Goal: Find specific page/section: Find specific page/section

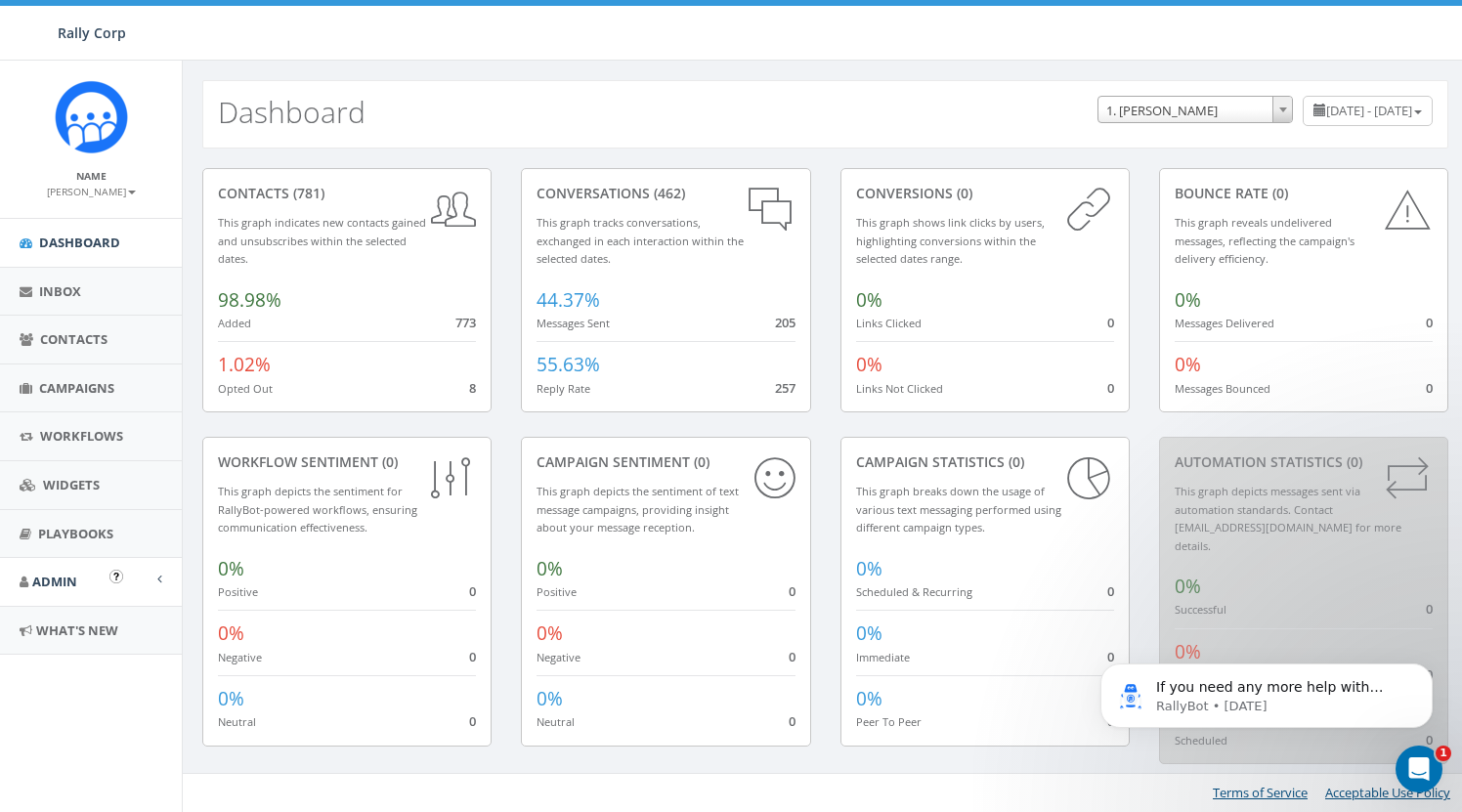
click at [83, 568] on link "Admin" at bounding box center [91, 582] width 182 height 47
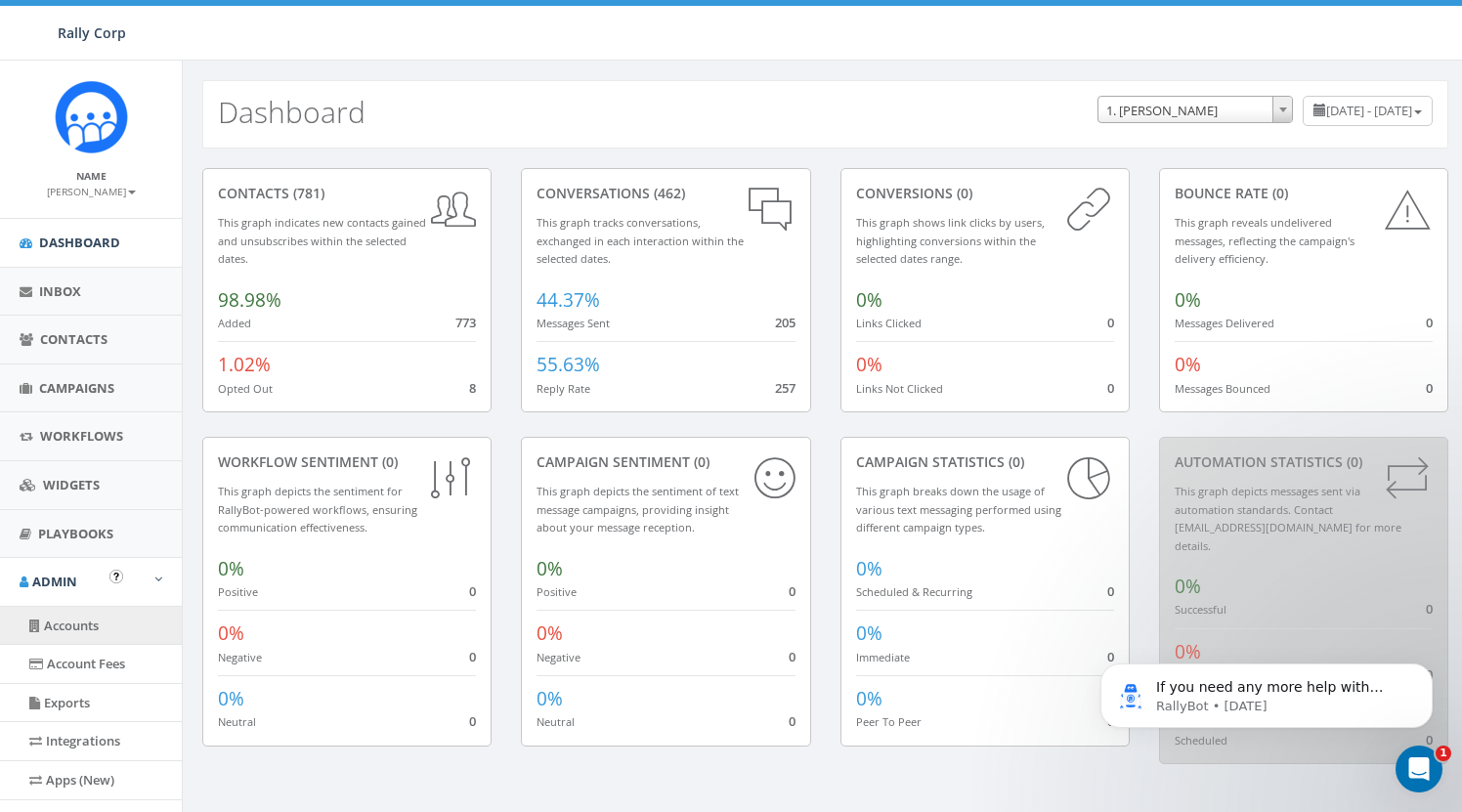
click at [85, 606] on link "Accounts" at bounding box center [91, 625] width 182 height 39
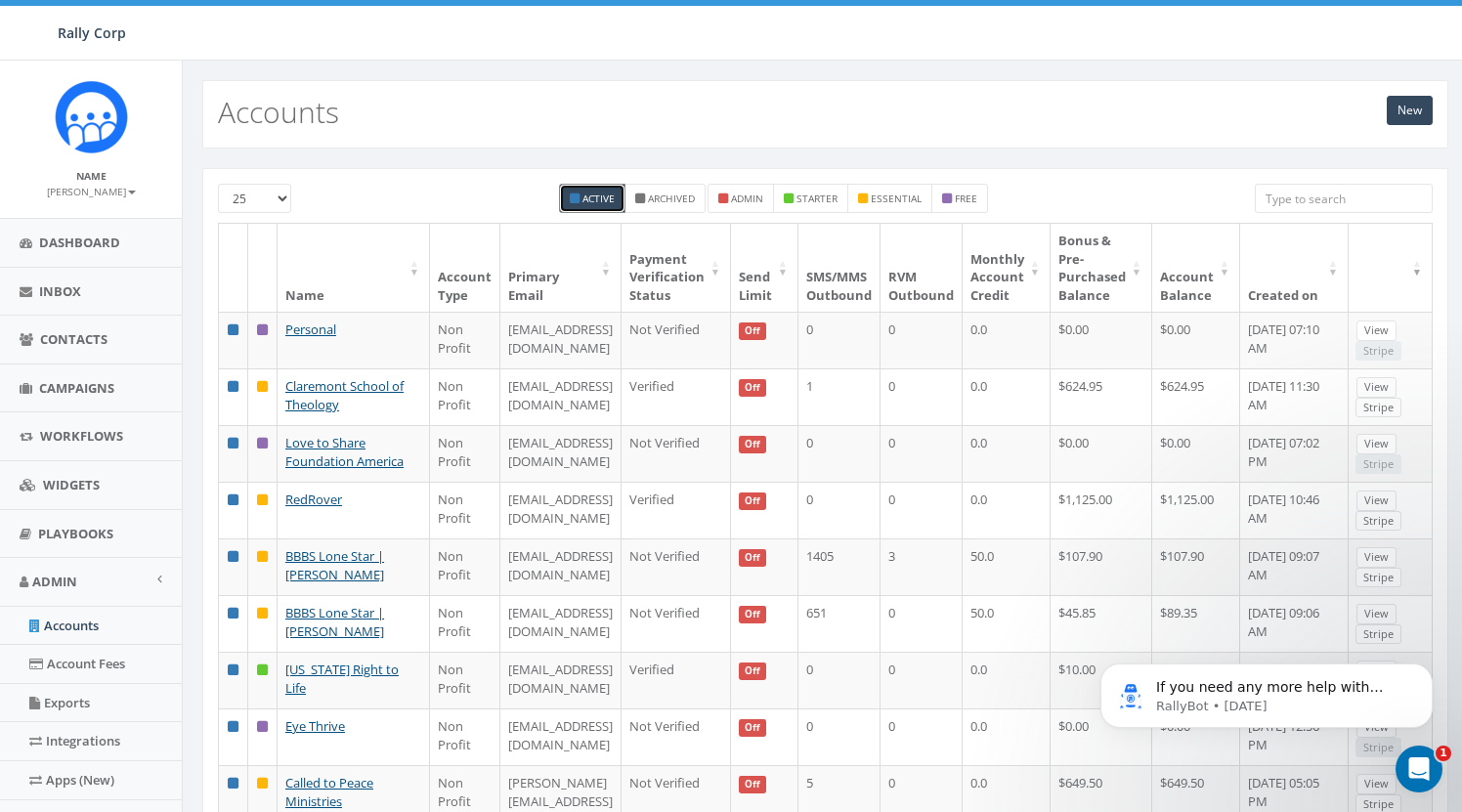
click at [1313, 210] on input "search" at bounding box center [1343, 199] width 178 height 30
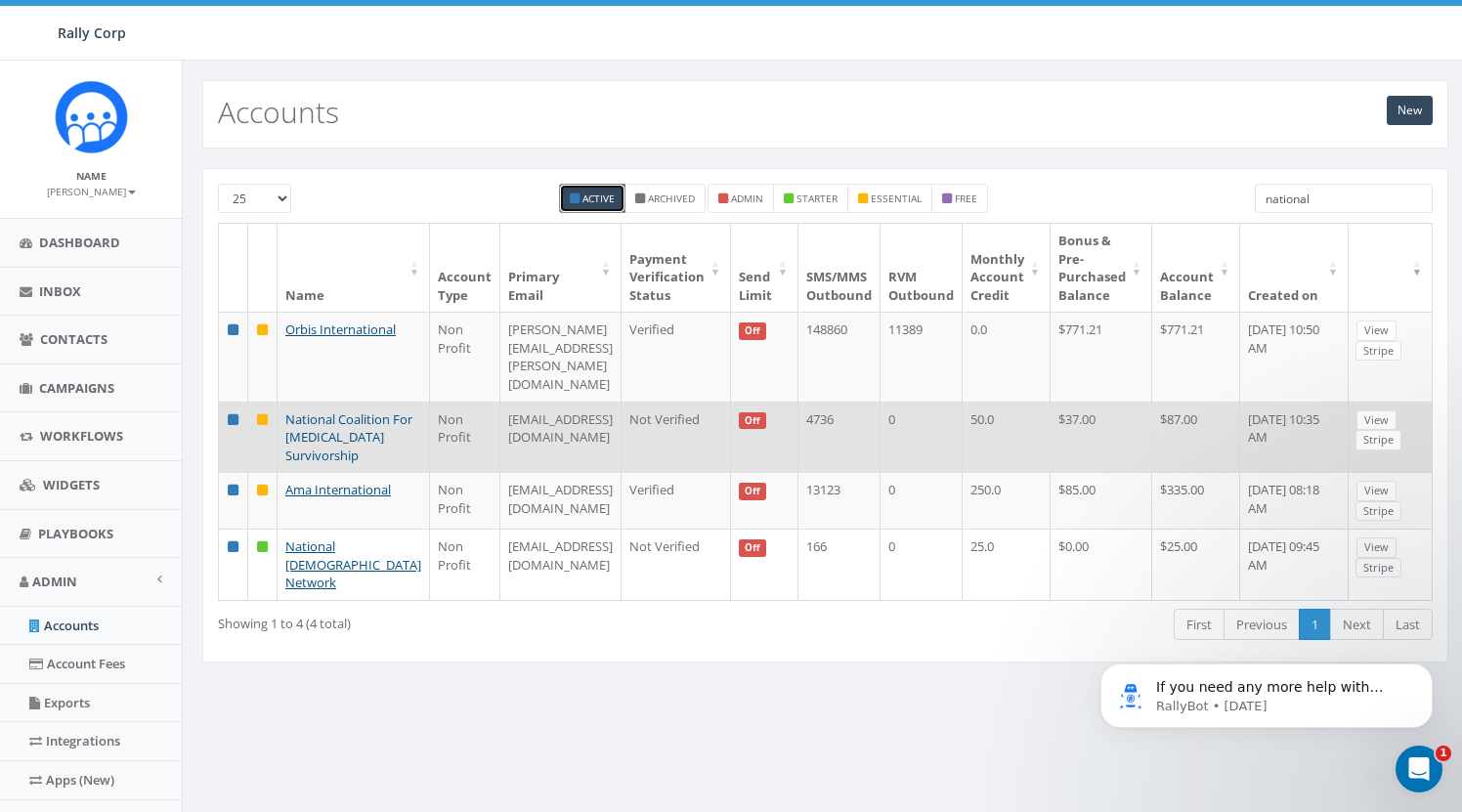
type input "national"
click at [309, 420] on link "National Coalition For [MEDICAL_DATA] Survivorship" at bounding box center [348, 437] width 127 height 53
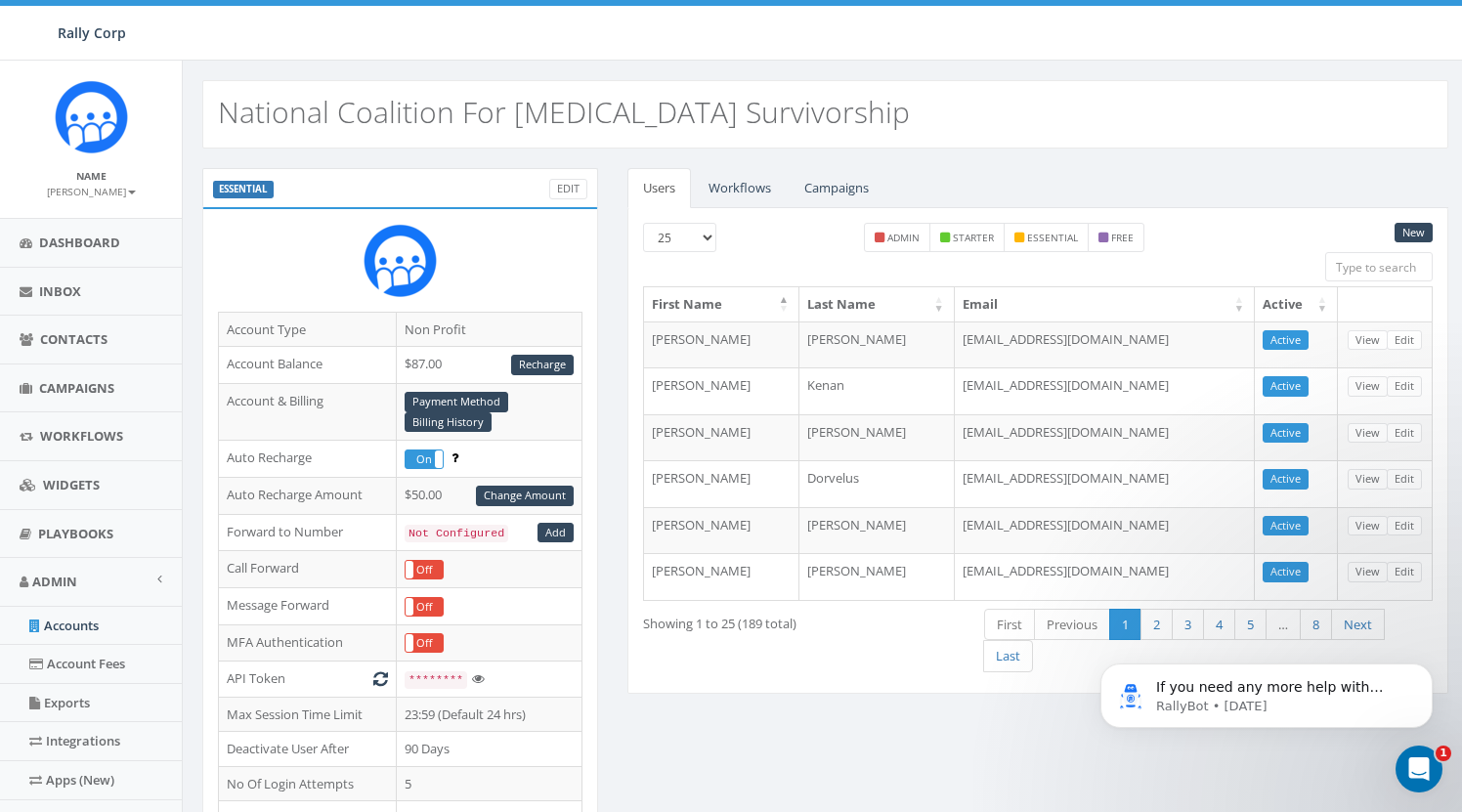
click at [738, 188] on link "Workflows" at bounding box center [739, 188] width 94 height 40
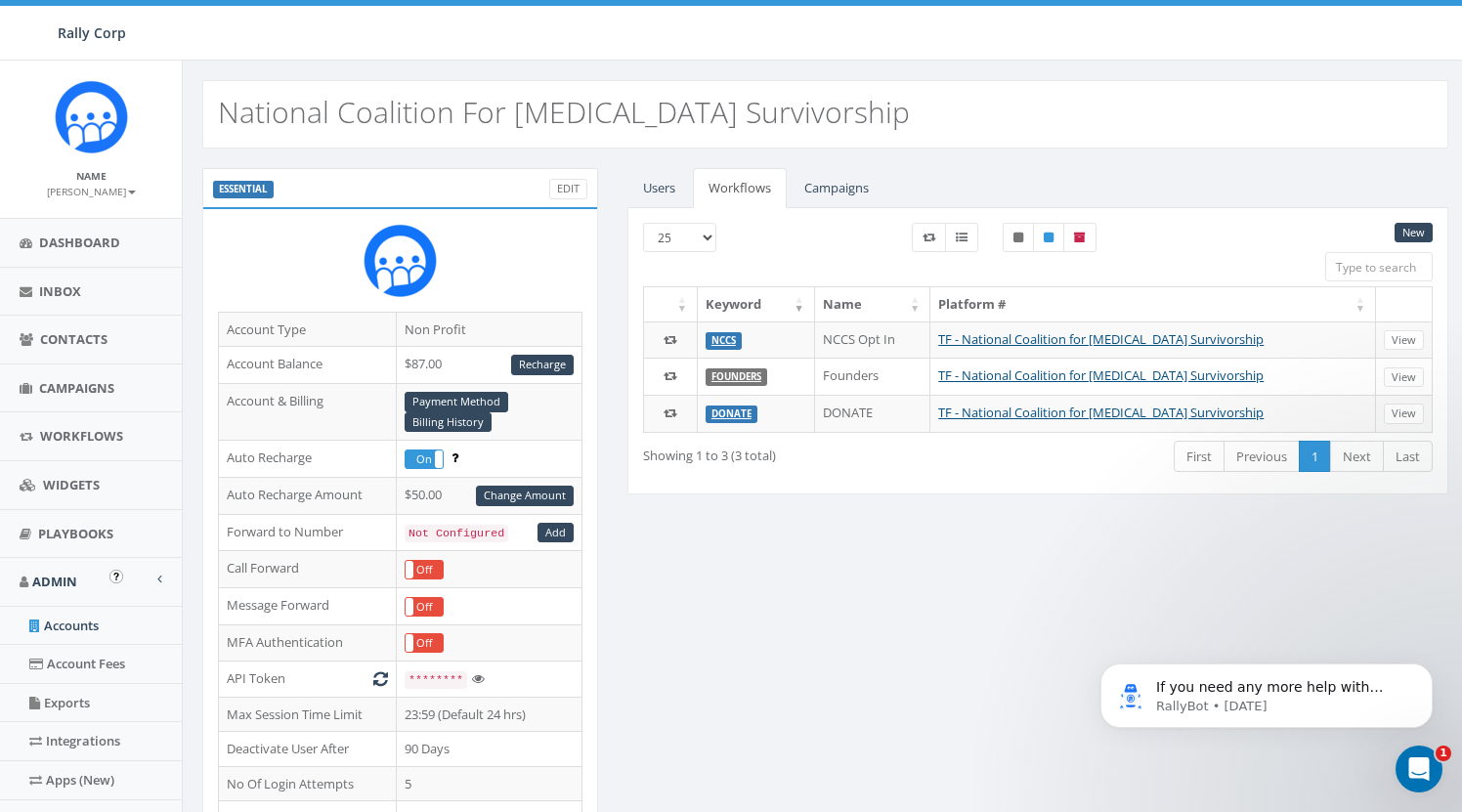
click at [90, 618] on link "Accounts" at bounding box center [91, 625] width 182 height 39
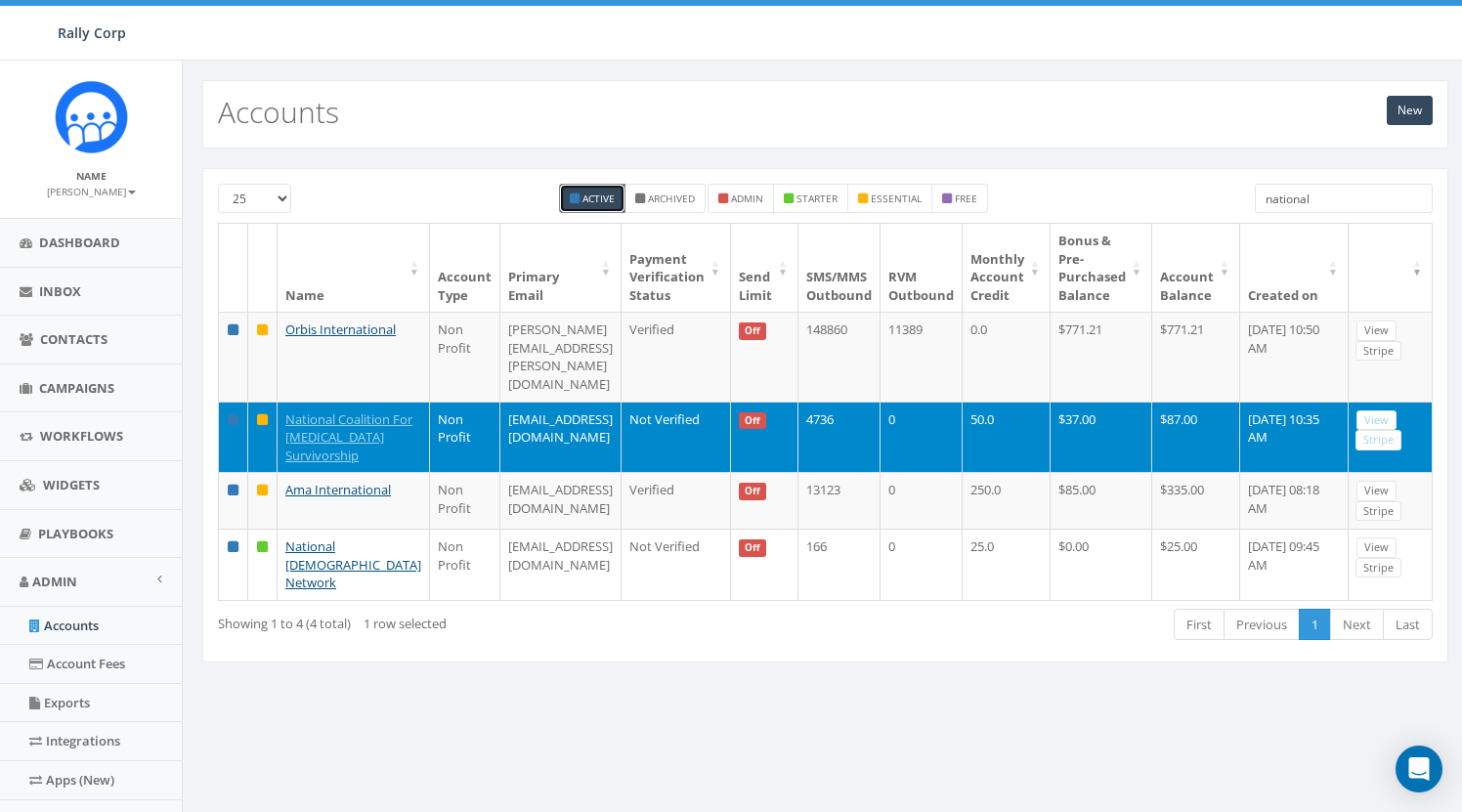
click at [1330, 205] on input "national" at bounding box center [1343, 199] width 178 height 30
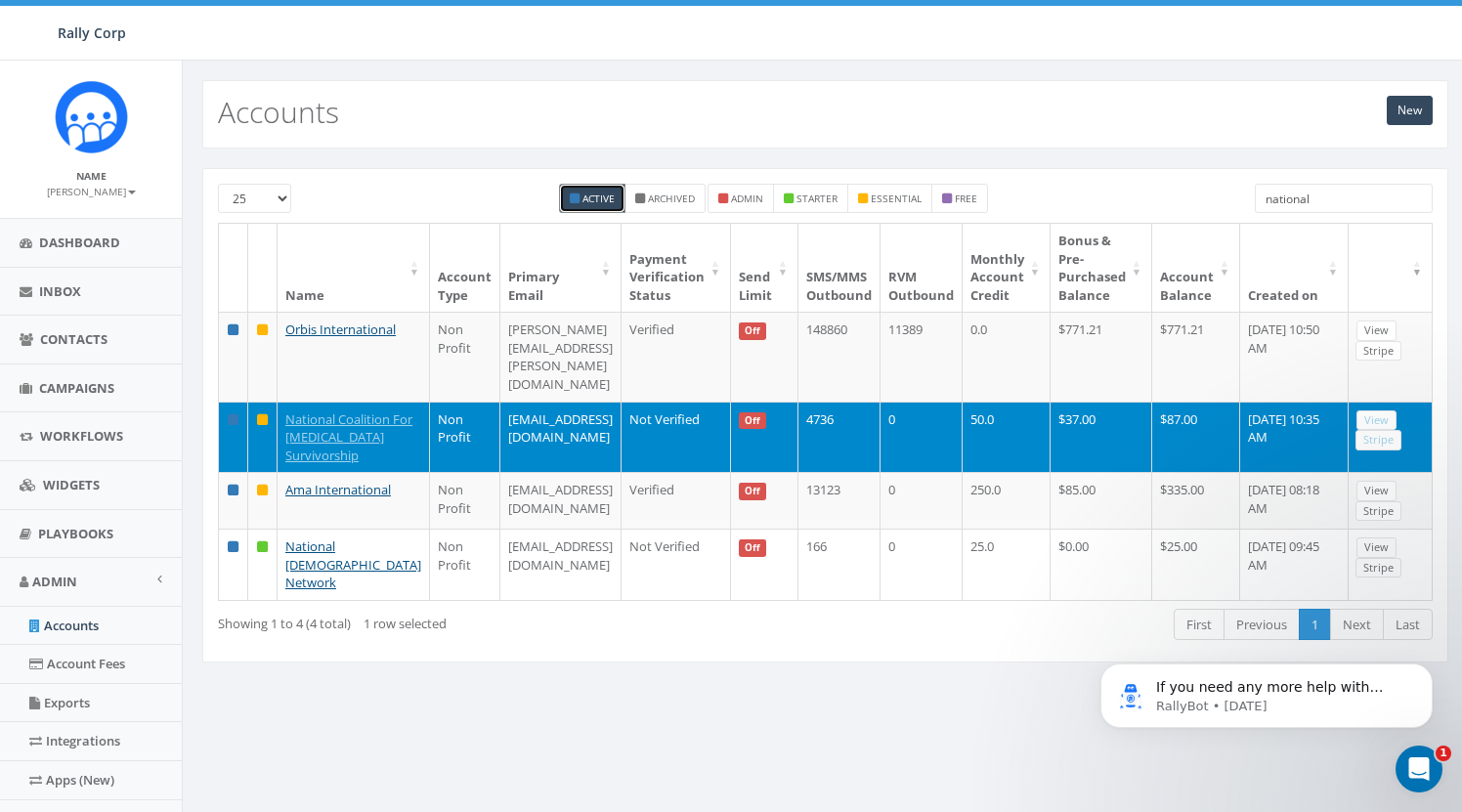
click at [1330, 205] on input "national" at bounding box center [1343, 199] width 178 height 30
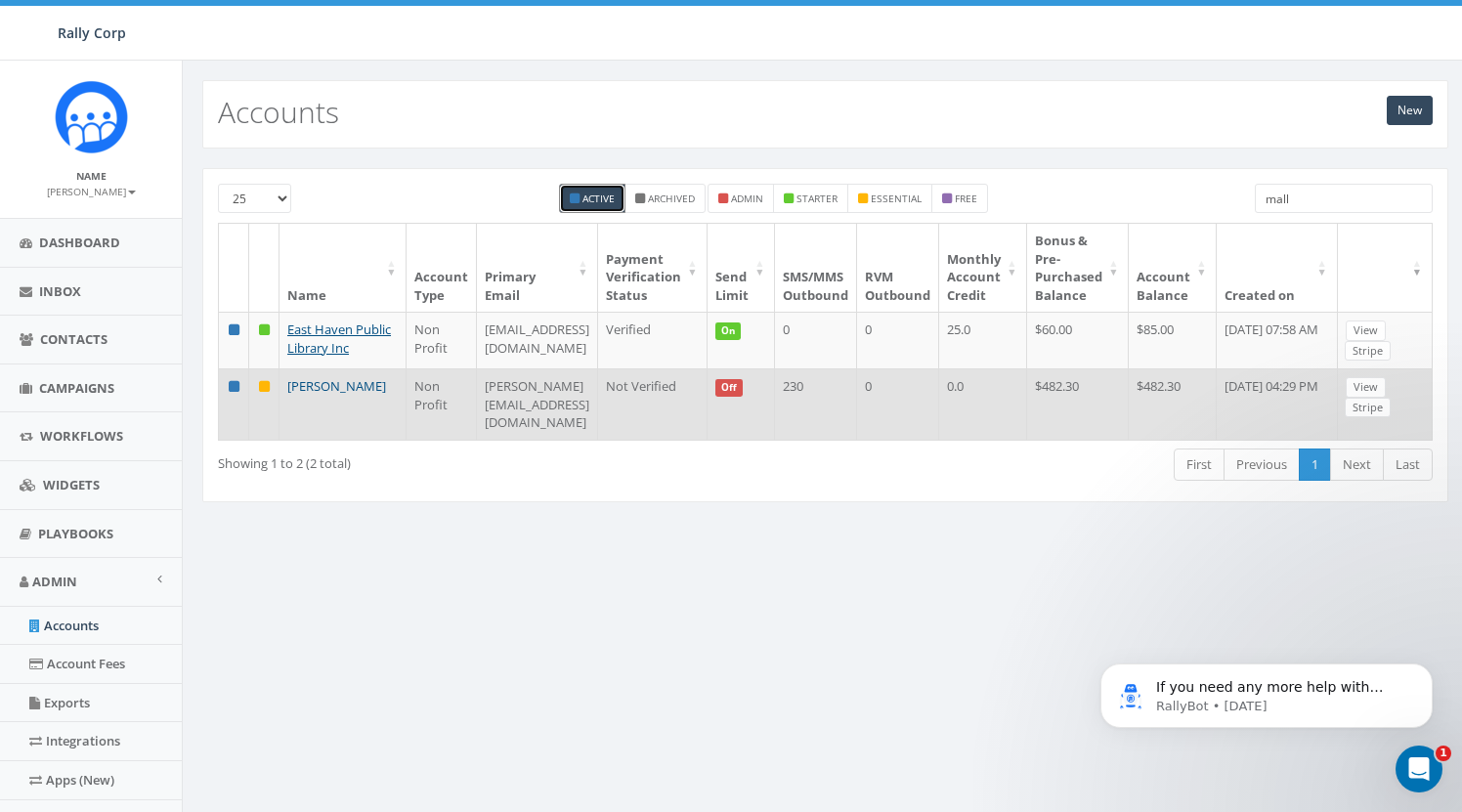
type input "mall"
click at [321, 395] on link "Mallory Erickson" at bounding box center [336, 386] width 99 height 18
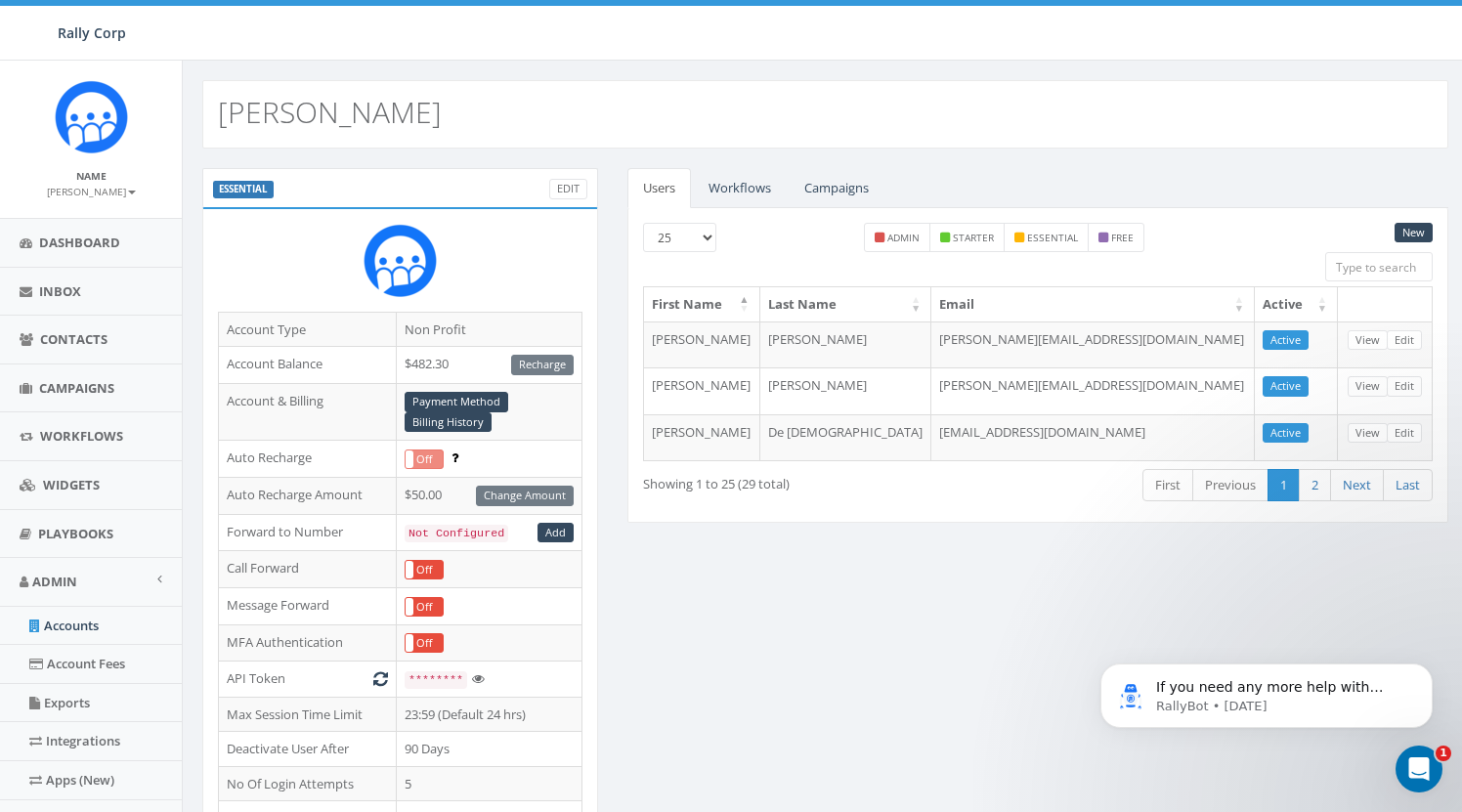
click at [739, 188] on link "Workflows" at bounding box center [739, 188] width 94 height 40
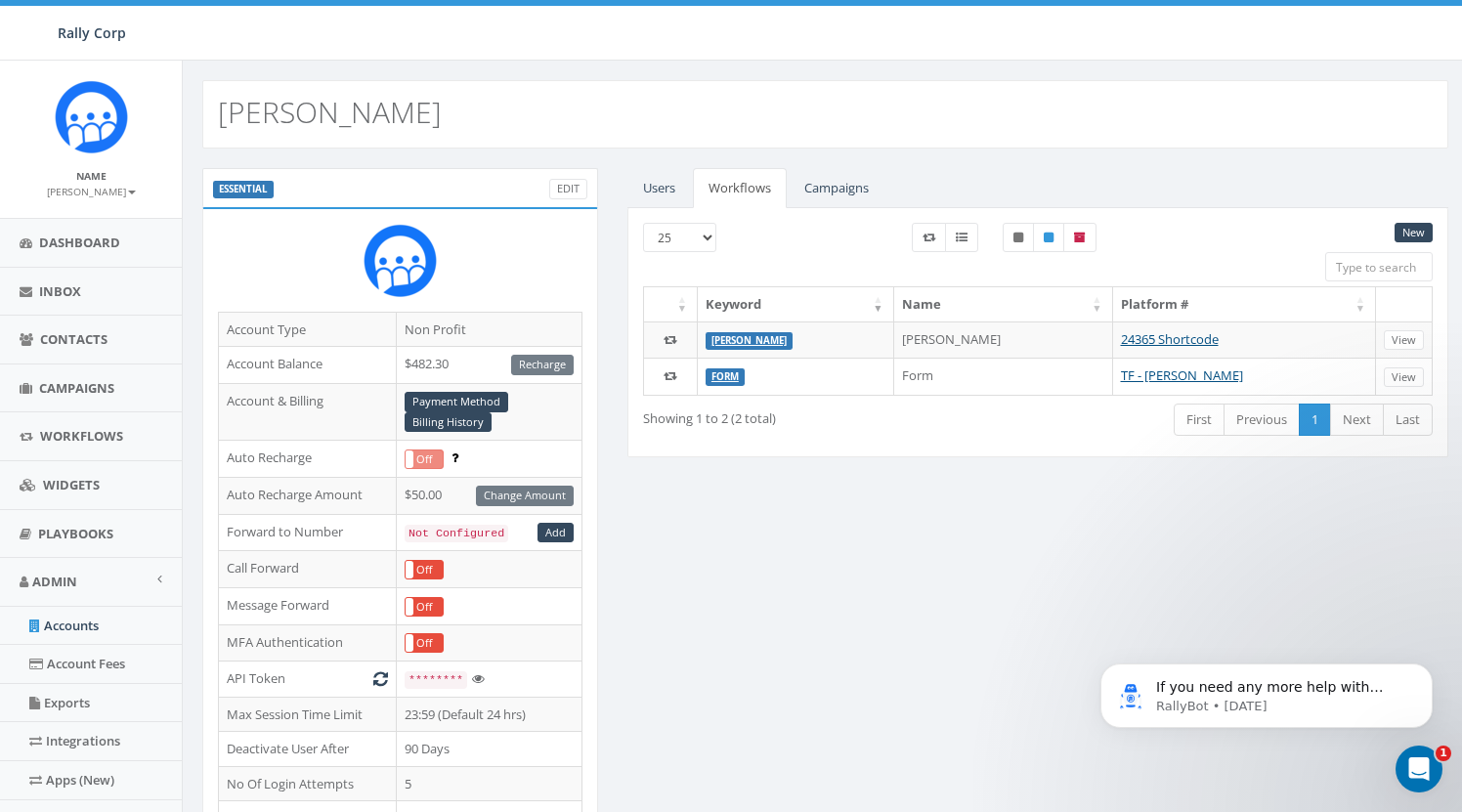
click at [106, 194] on small "[PERSON_NAME]" at bounding box center [91, 192] width 89 height 14
click at [185, 192] on div "ESSENTIAL Edit Account Type Non Profit Account Balance $482.30 Recharge Account…" at bounding box center [825, 776] width 1285 height 1256
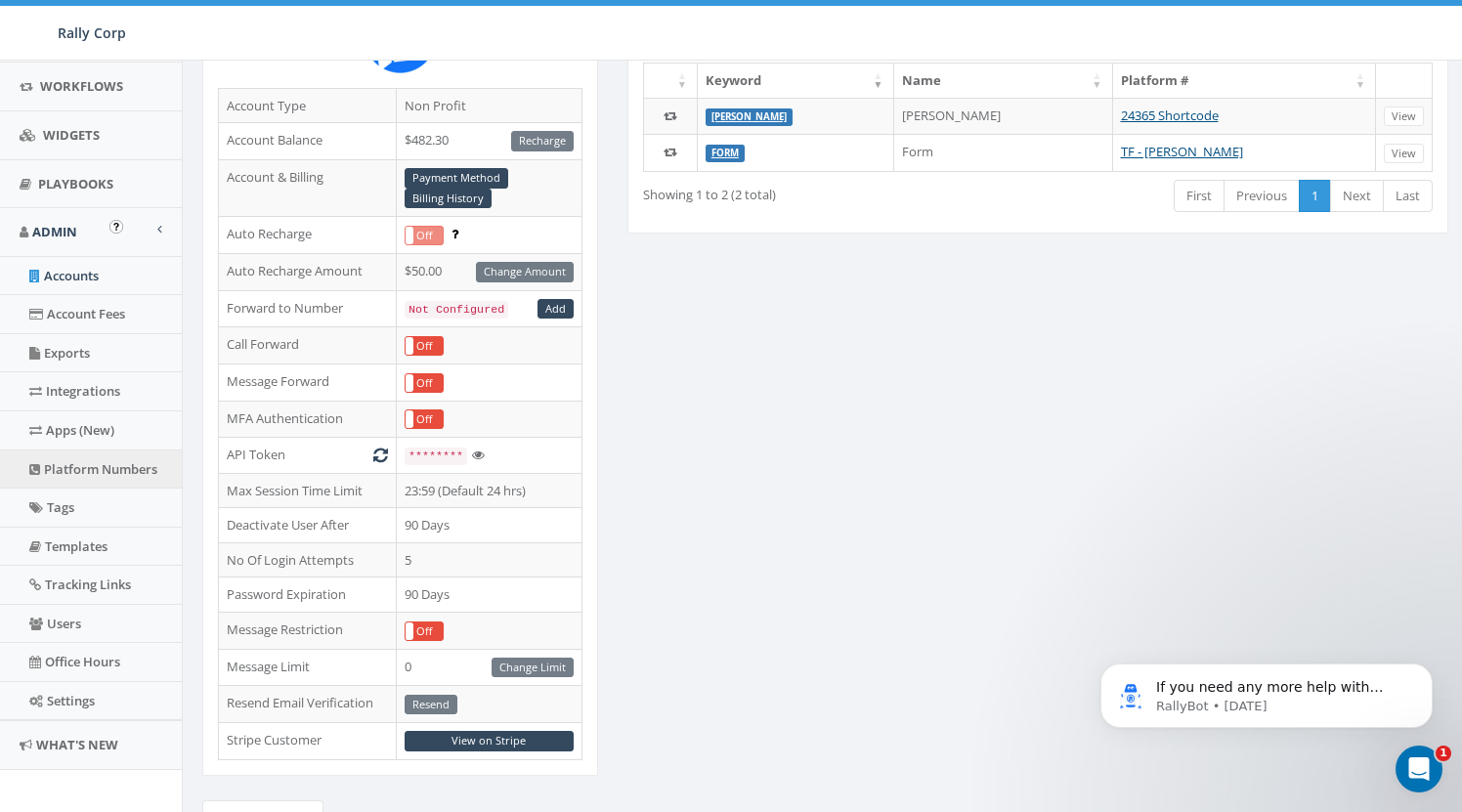
scroll to position [348, 0]
click at [98, 432] on link "Apps (New)" at bounding box center [91, 432] width 182 height 39
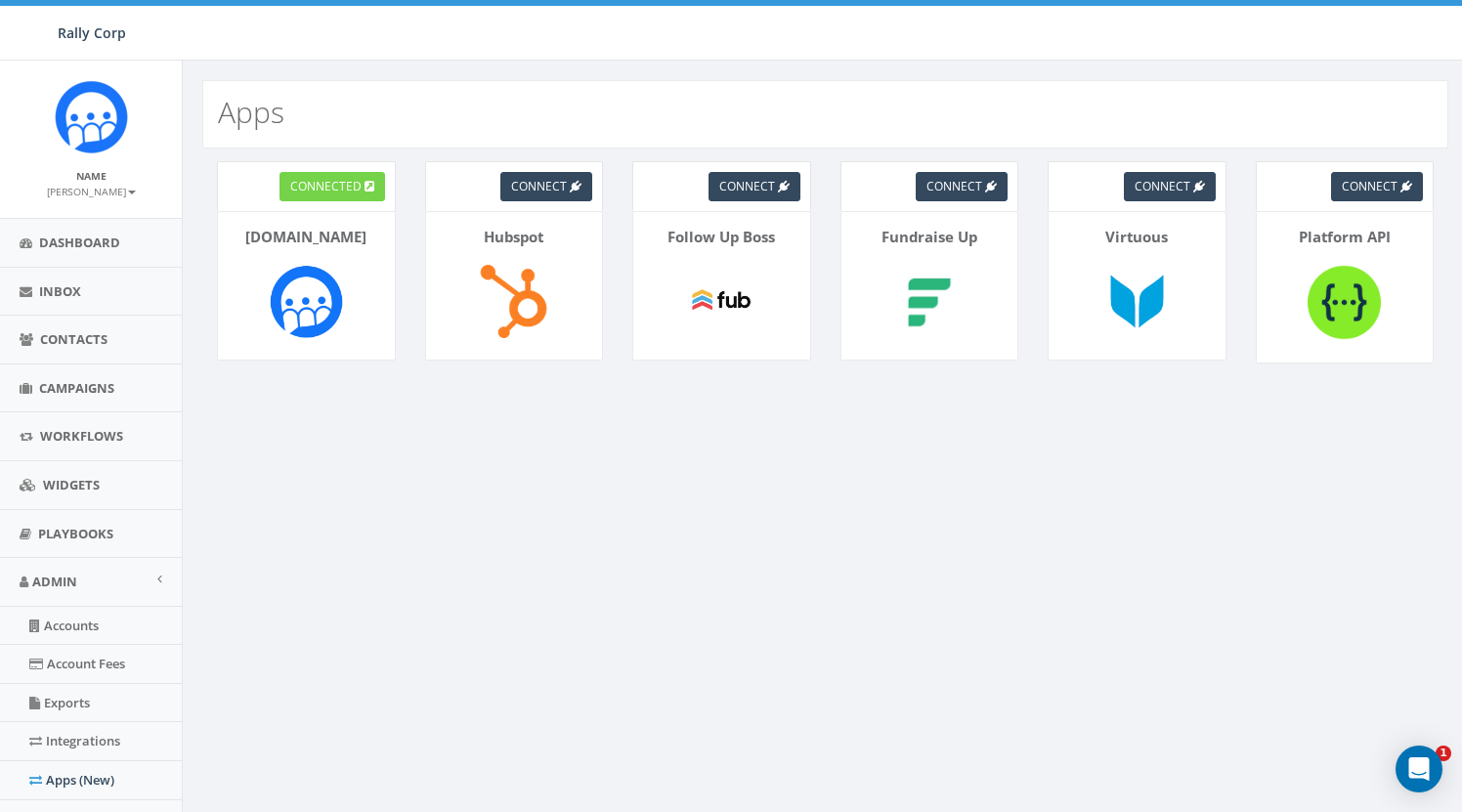
click at [357, 183] on span "connected" at bounding box center [325, 186] width 71 height 17
